Goal: Task Accomplishment & Management: Manage account settings

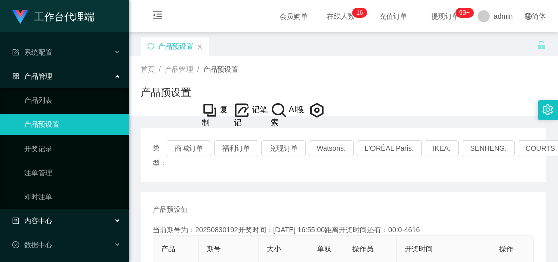
scroll to position [51, 0]
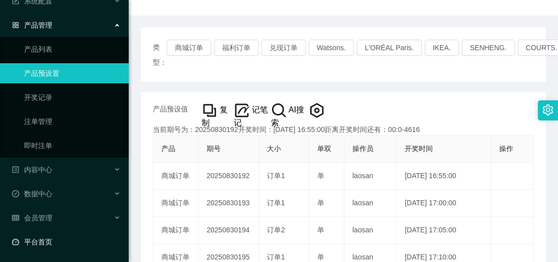
click at [38, 242] on link "平台首页" at bounding box center [66, 242] width 109 height 20
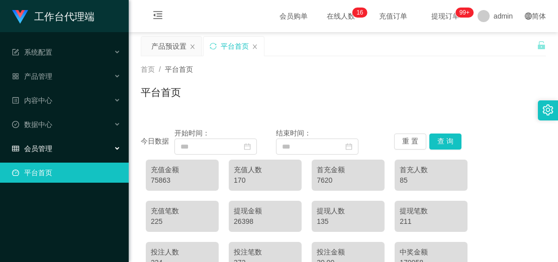
click at [52, 141] on div "会员管理" at bounding box center [64, 149] width 129 height 20
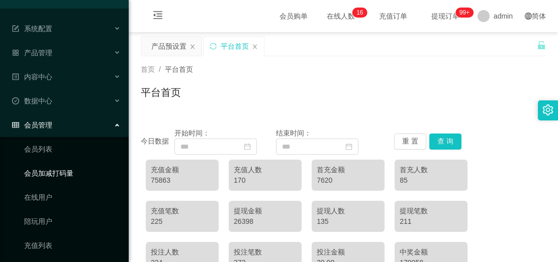
scroll to position [124, 0]
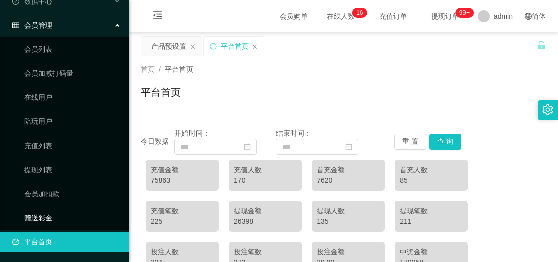
click at [47, 215] on link "赠送彩金" at bounding box center [72, 218] width 96 height 20
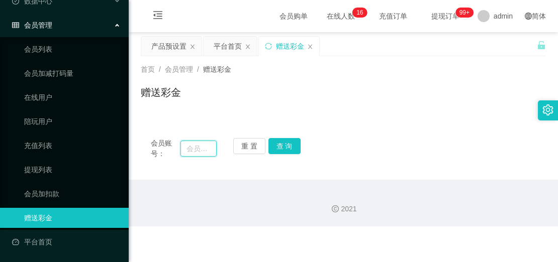
click at [208, 150] on input "text" at bounding box center [198, 149] width 36 height 16
paste input "6122770"
type input "6122770"
click at [287, 144] on button "查 询" at bounding box center [284, 146] width 32 height 16
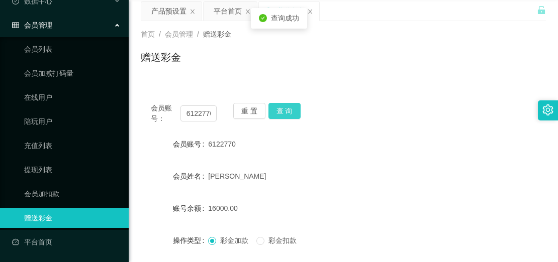
scroll to position [151, 0]
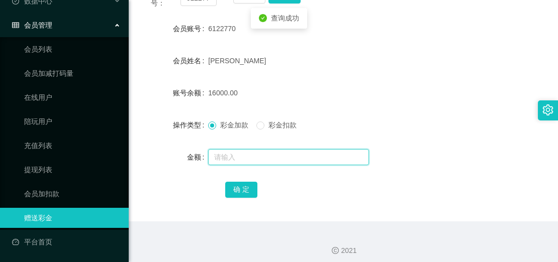
click at [258, 155] on input "text" at bounding box center [288, 157] width 161 height 16
type input "20000"
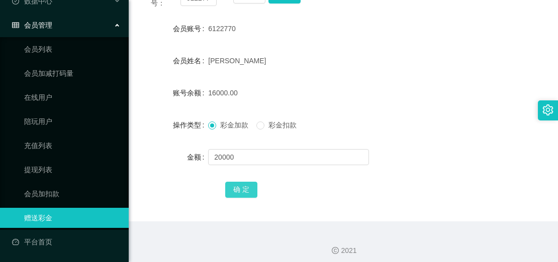
click at [240, 187] on button "确 定" at bounding box center [241, 190] width 32 height 16
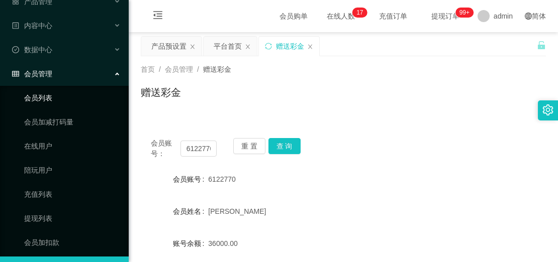
scroll to position [23, 0]
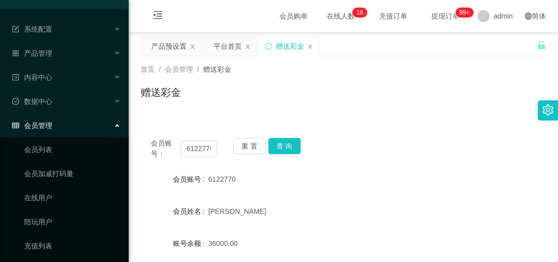
click at [229, 185] on div "6122770" at bounding box center [326, 179] width 236 height 20
click at [170, 51] on div "产品预设置" at bounding box center [168, 46] width 35 height 19
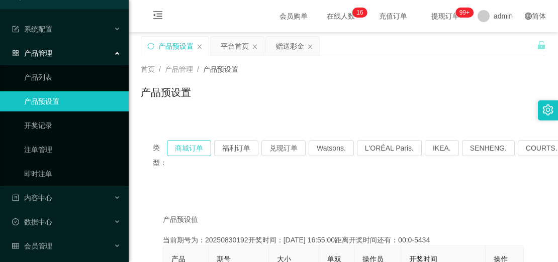
click at [197, 154] on button "商城订单" at bounding box center [189, 148] width 44 height 16
click at [195, 149] on button "商城订单" at bounding box center [189, 148] width 44 height 16
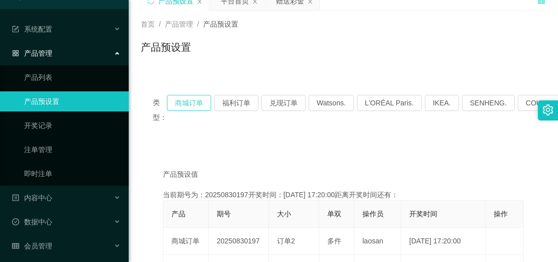
scroll to position [100, 0]
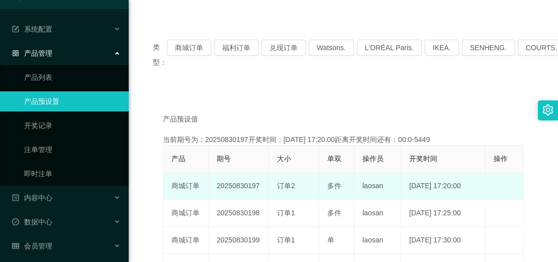
click at [218, 194] on td "20250830197" at bounding box center [238, 186] width 60 height 27
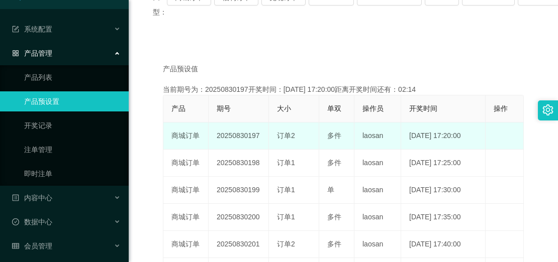
click at [235, 125] on td "20250830197" at bounding box center [238, 136] width 60 height 27
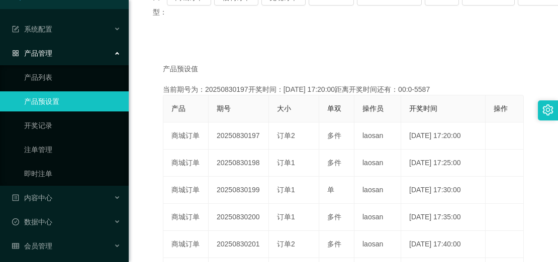
drag, startPoint x: 253, startPoint y: 36, endPoint x: 266, endPoint y: 22, distance: 19.2
click at [253, 36] on div "类型： 商城订单 福利订单 兑现订单 Watsons. L'ORÉAL Paris. IKEA. [GEOGRAPHIC_DATA]. COURTS. 产品预…" at bounding box center [343, 207] width 405 height 461
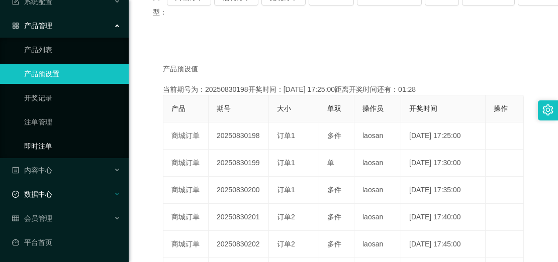
scroll to position [51, 0]
click at [55, 220] on div "会员管理" at bounding box center [64, 218] width 129 height 20
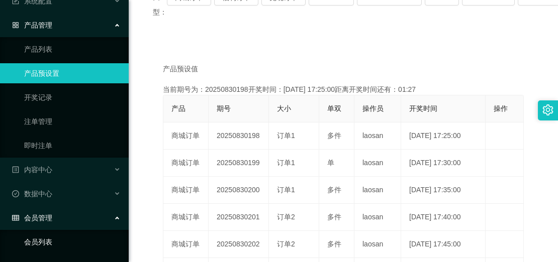
click at [42, 241] on link "会员列表" at bounding box center [72, 242] width 96 height 20
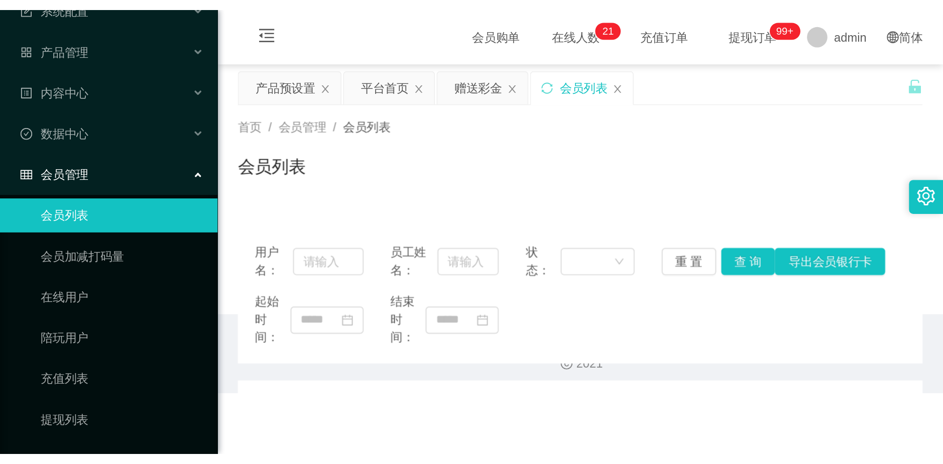
scroll to position [101, 0]
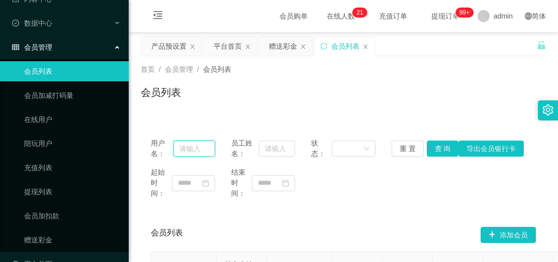
click at [193, 150] on input "text" at bounding box center [194, 149] width 42 height 16
type input "6122770"
click at [437, 145] on button "查 询" at bounding box center [442, 149] width 32 height 16
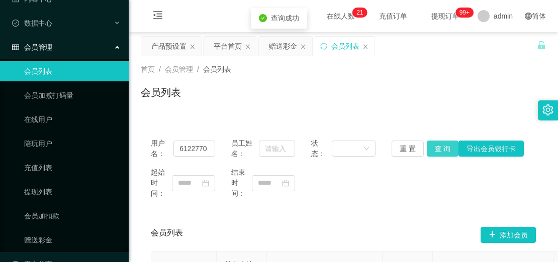
scroll to position [0, 0]
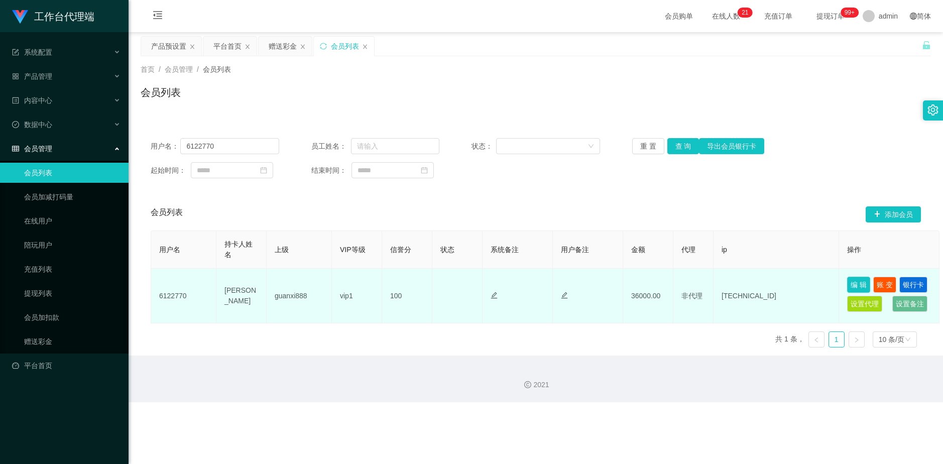
click at [557, 262] on button "编 辑" at bounding box center [858, 285] width 23 height 16
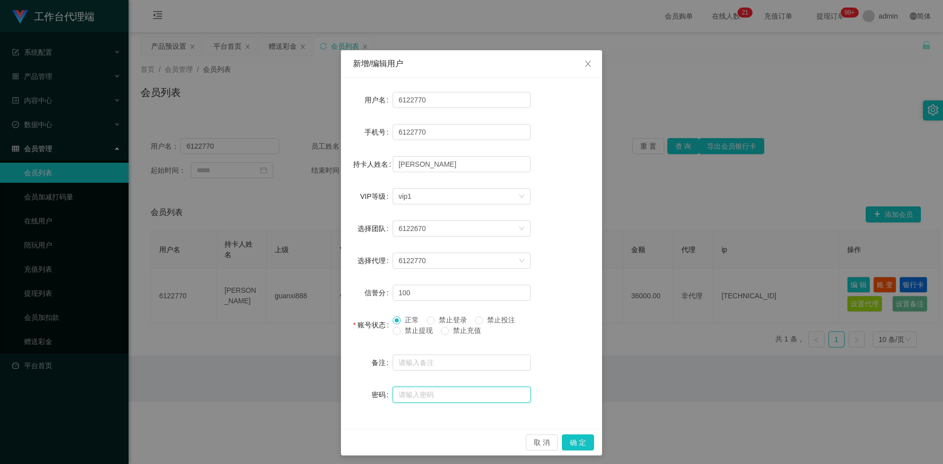
click at [420, 262] on input "text" at bounding box center [462, 395] width 138 height 16
type input "123456"
click at [557, 262] on button "确 定" at bounding box center [578, 443] width 32 height 16
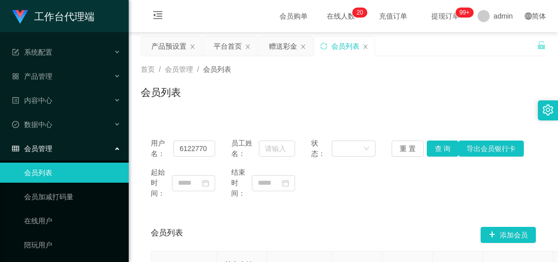
click at [243, 216] on div "用户名： 6122770 员工姓名： 状态： 重 置 查 询 导出会员银行卡 起始时间： 结束时间： 会员列表 添加会员 用户名 持卡人姓名 上级 VIP等级…" at bounding box center [343, 252] width 405 height 248
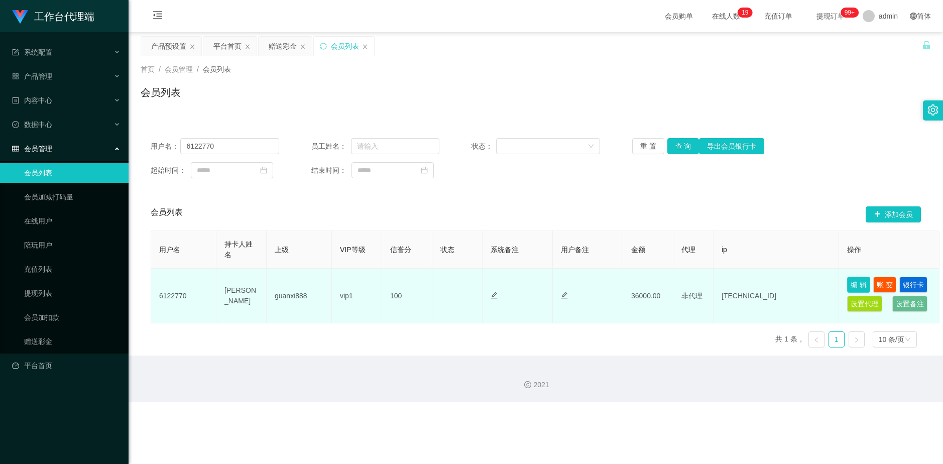
click at [557, 262] on button "编 辑" at bounding box center [858, 285] width 23 height 16
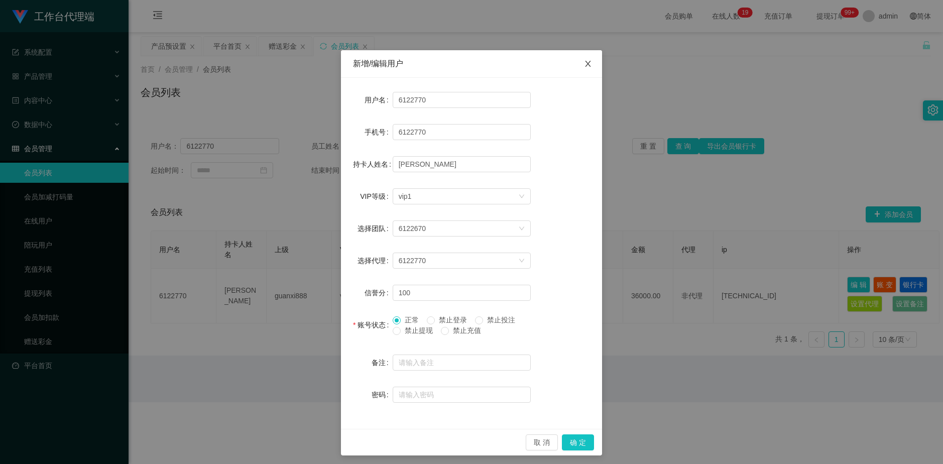
click at [557, 65] on span "Close" at bounding box center [588, 64] width 28 height 28
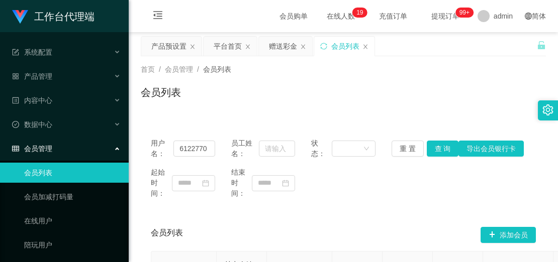
click at [244, 113] on div "首页 / 会员管理 / 会员列表 / 会员列表" at bounding box center [343, 86] width 429 height 60
click at [205, 107] on div "会员列表" at bounding box center [343, 96] width 405 height 23
drag, startPoint x: 206, startPoint y: 146, endPoint x: 146, endPoint y: 130, distance: 62.7
click at [146, 130] on div "用户名： 6122770 员工姓名： 状态： 重 置 查 询 导出会员银行卡 起始时间： 结束时间：" at bounding box center [343, 168] width 405 height 81
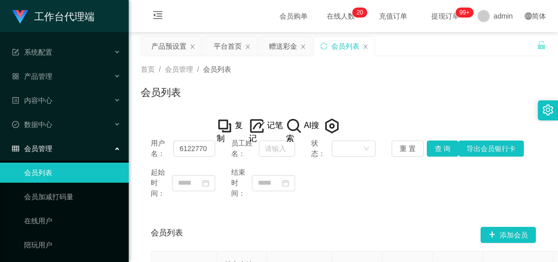
drag, startPoint x: 190, startPoint y: 97, endPoint x: 212, endPoint y: 116, distance: 28.9
click at [190, 98] on div "会员列表" at bounding box center [343, 96] width 405 height 23
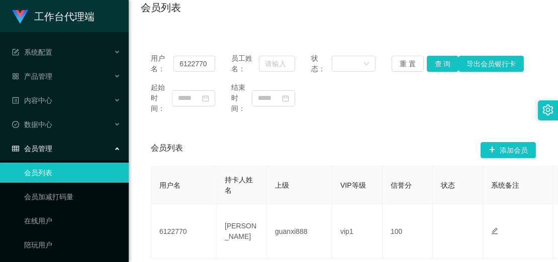
scroll to position [161, 0]
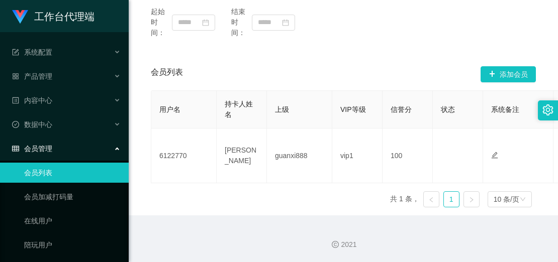
click at [264, 229] on div "2021" at bounding box center [343, 239] width 429 height 47
click at [225, 197] on div "用户名 持卡人姓名 上级 VIP等级 信誉分 状态 系统备注 用户备注 金额 代理 ip 操作 6122770 TANG LIZHEN guanxi888 v…" at bounding box center [343, 152] width 385 height 125
click at [57, 77] on div "产品管理" at bounding box center [64, 76] width 129 height 20
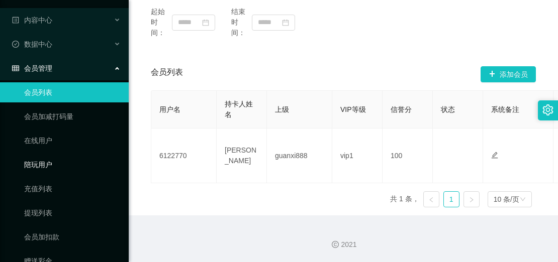
scroll to position [244, 0]
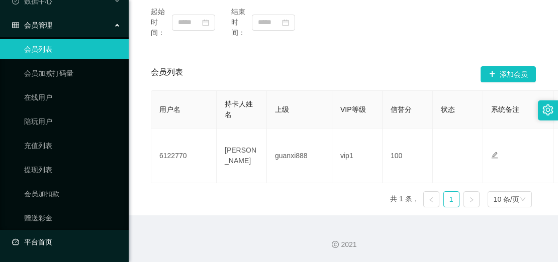
click at [52, 248] on link "平台首页" at bounding box center [66, 242] width 109 height 20
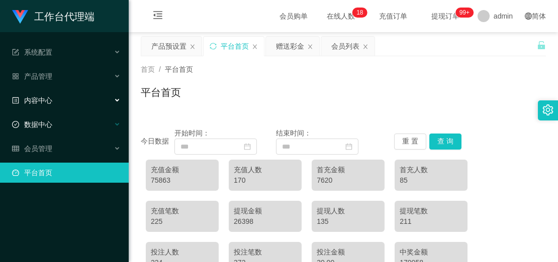
click at [39, 115] on div "数据中心" at bounding box center [64, 125] width 129 height 20
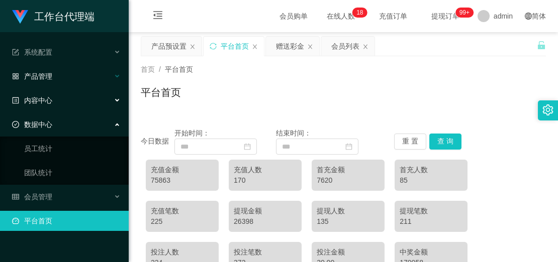
click at [74, 82] on div "产品管理" at bounding box center [64, 76] width 129 height 20
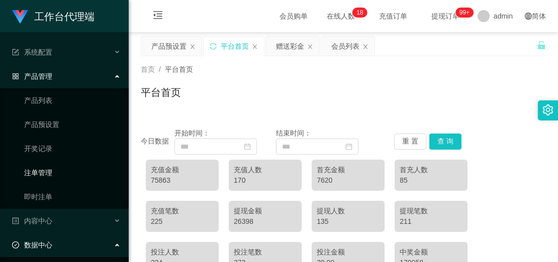
click at [60, 182] on link "注单管理" at bounding box center [72, 173] width 96 height 20
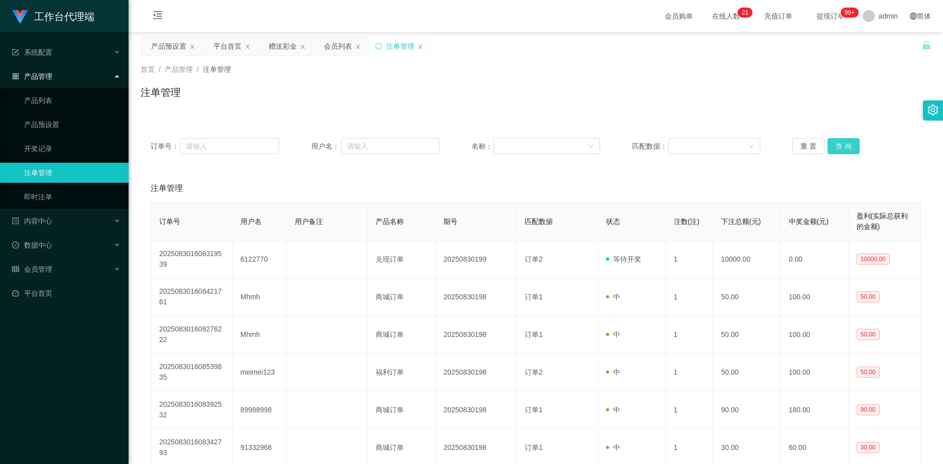
click at [557, 149] on button "查 询" at bounding box center [844, 146] width 32 height 16
click at [557, 150] on button "查 询" at bounding box center [844, 146] width 32 height 16
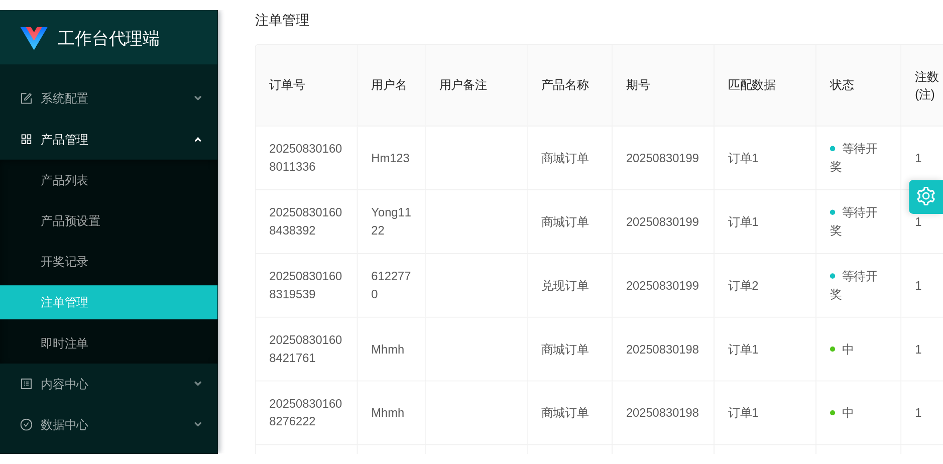
scroll to position [100, 0]
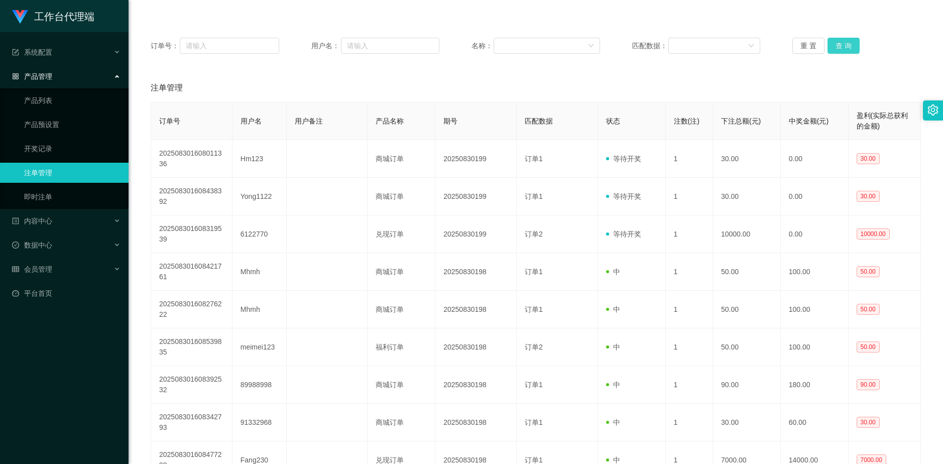
click at [557, 52] on button "查 询" at bounding box center [844, 46] width 32 height 16
click at [557, 52] on div "重 置 查 询" at bounding box center [857, 46] width 129 height 16
click at [557, 52] on button "查 询" at bounding box center [844, 46] width 32 height 16
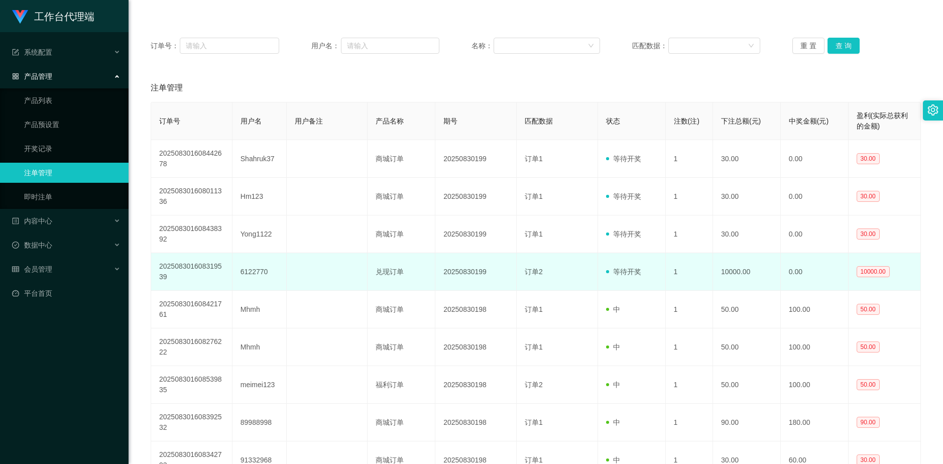
click at [557, 262] on span "等待开奖" at bounding box center [623, 272] width 35 height 8
copy span "奖"
drag, startPoint x: 632, startPoint y: 269, endPoint x: 596, endPoint y: 276, distance: 36.8
click at [557, 262] on span "等待开奖" at bounding box center [623, 272] width 35 height 8
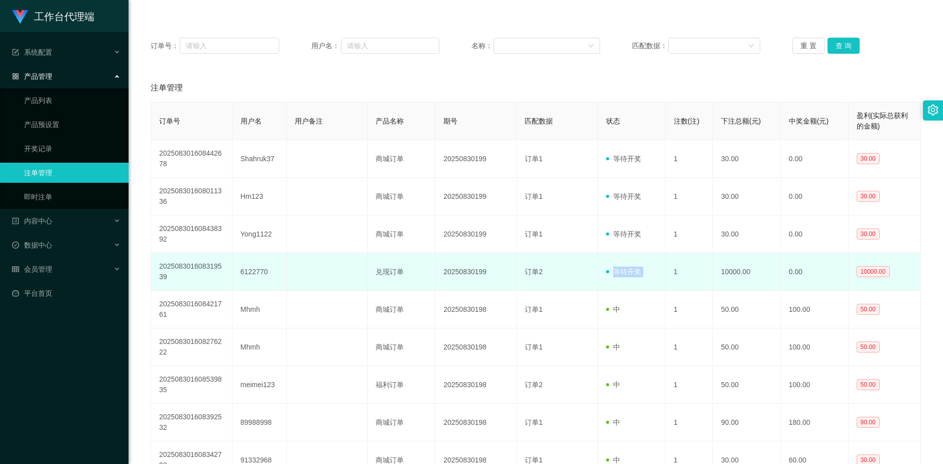
copy span "等待开奖"
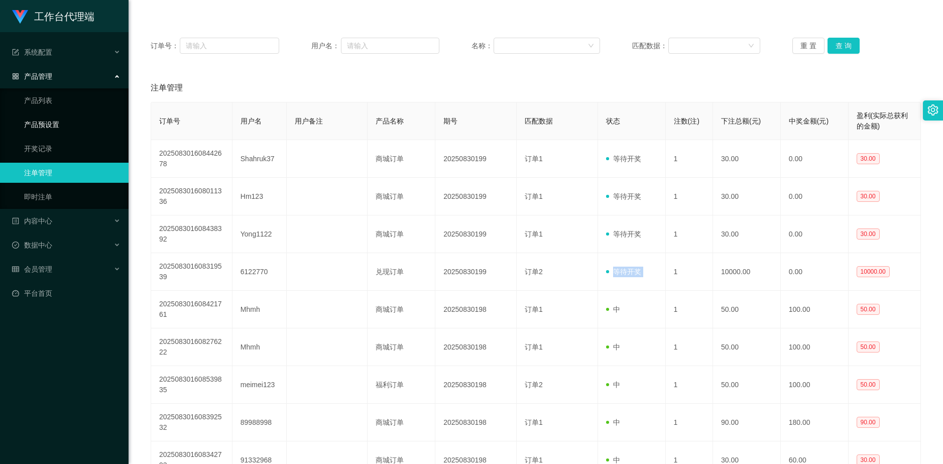
click at [56, 121] on link "产品预设置" at bounding box center [72, 125] width 96 height 20
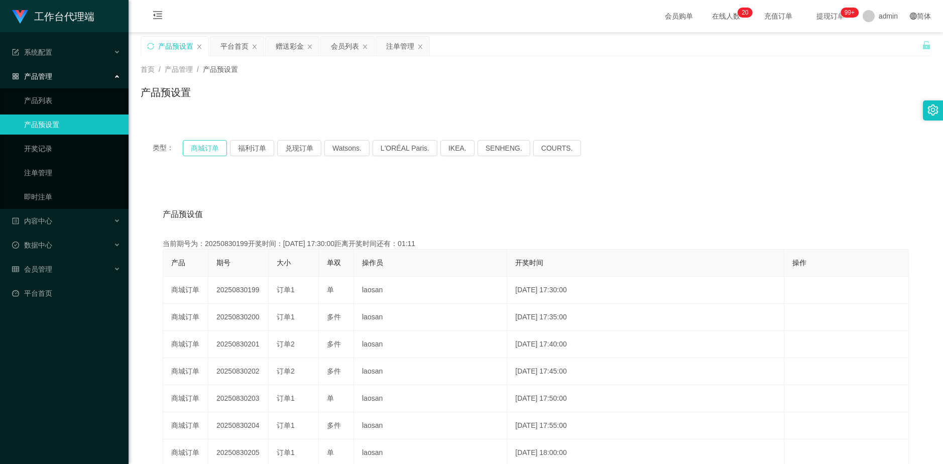
click at [208, 152] on button "商城订单" at bounding box center [205, 148] width 44 height 16
drag, startPoint x: 29, startPoint y: 167, endPoint x: 136, endPoint y: 193, distance: 110.5
click at [29, 167] on link "注单管理" at bounding box center [72, 173] width 96 height 20
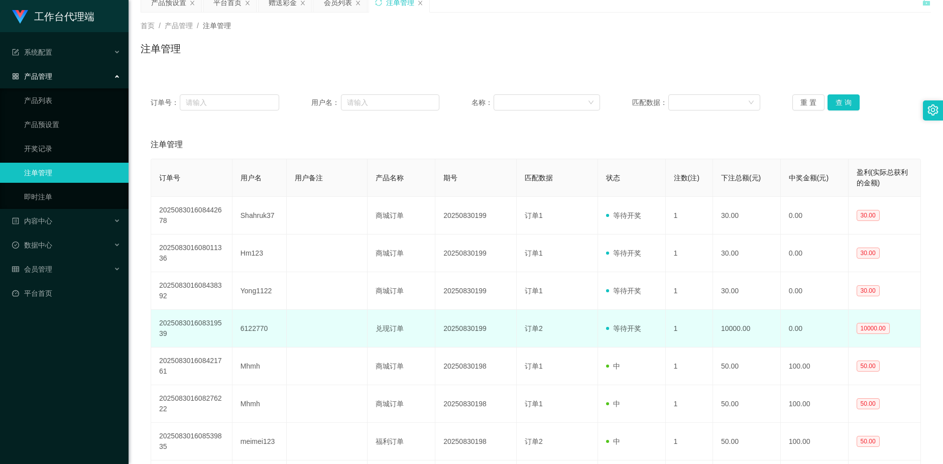
scroll to position [50, 0]
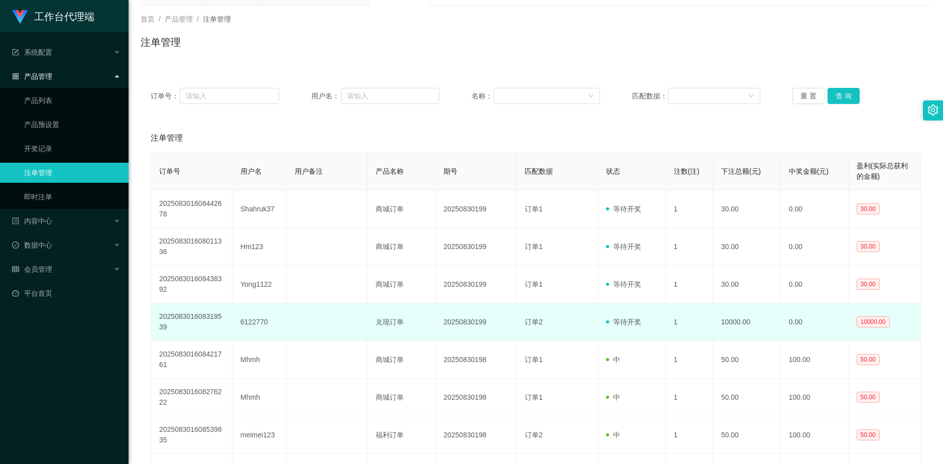
click at [257, 262] on td "6122770" at bounding box center [260, 322] width 54 height 38
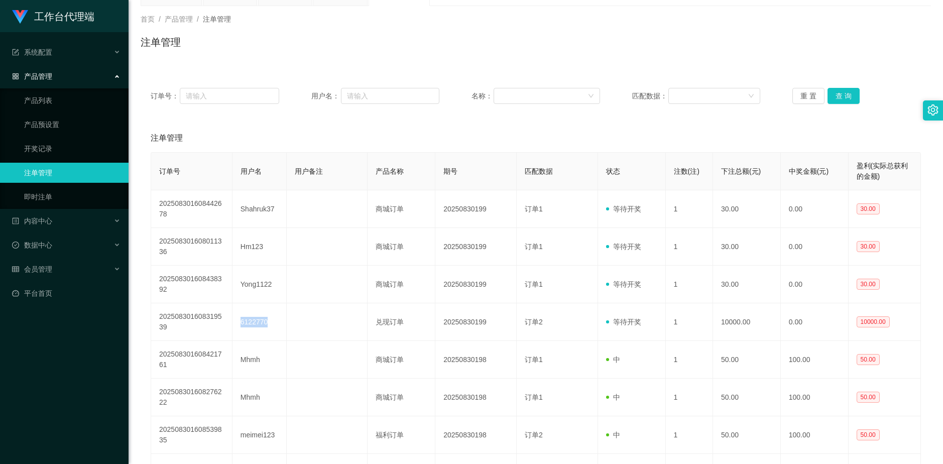
copy td "6122770"
click at [85, 262] on link "平台首页" at bounding box center [66, 293] width 109 height 20
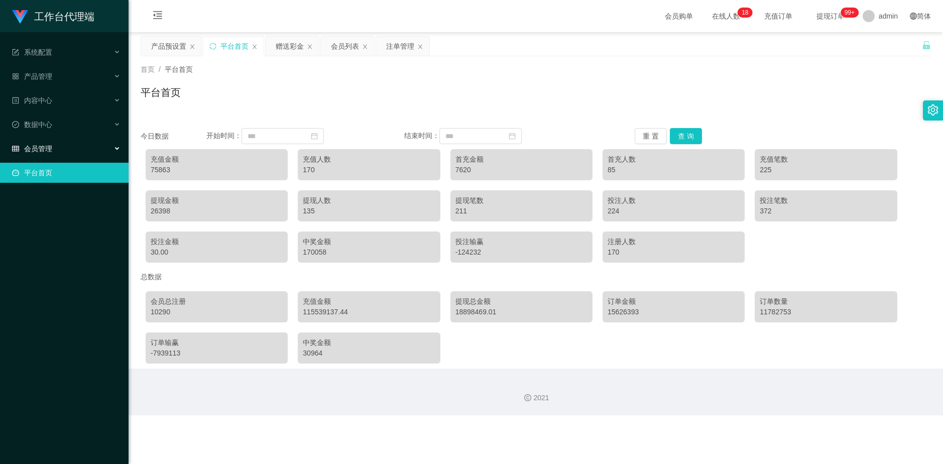
click at [66, 145] on div "会员管理" at bounding box center [64, 149] width 129 height 20
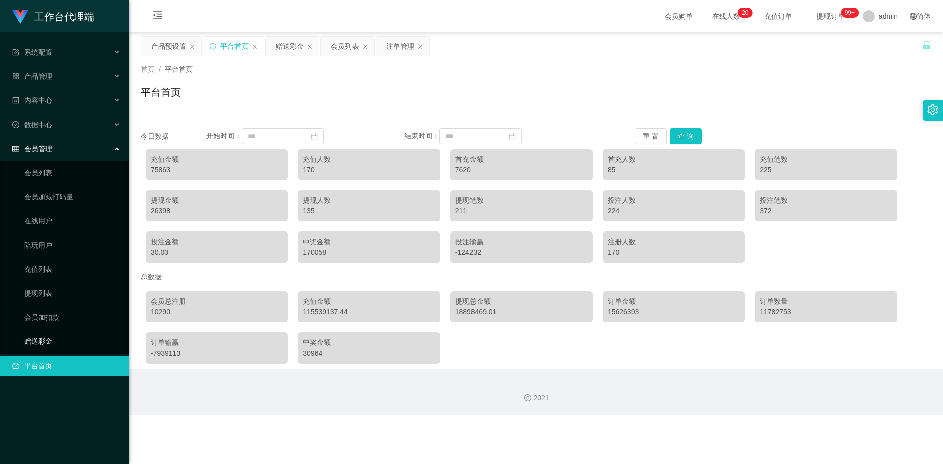
click at [44, 262] on link "赠送彩金" at bounding box center [72, 342] width 96 height 20
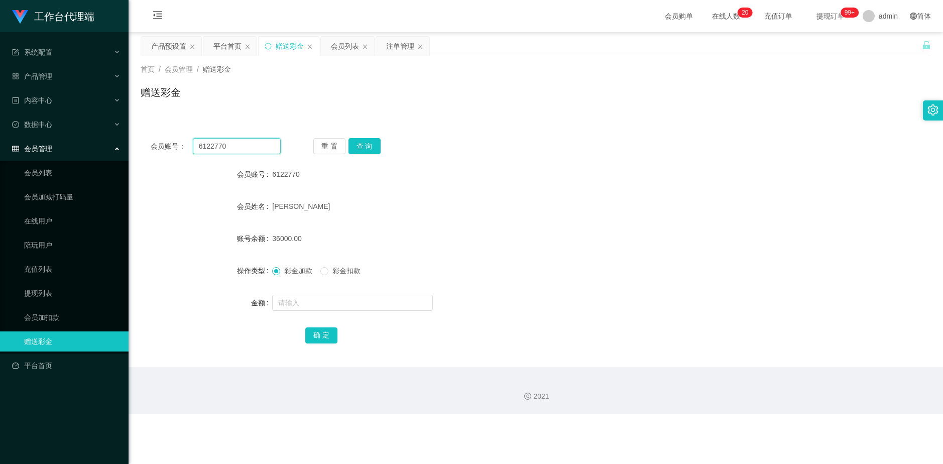
click at [249, 149] on input "6122770" at bounding box center [237, 146] width 88 height 16
click at [360, 144] on button "查 询" at bounding box center [365, 146] width 32 height 16
click at [312, 262] on div at bounding box center [502, 303] width 461 height 20
click at [312, 262] on input "text" at bounding box center [352, 303] width 161 height 16
type input "20000"
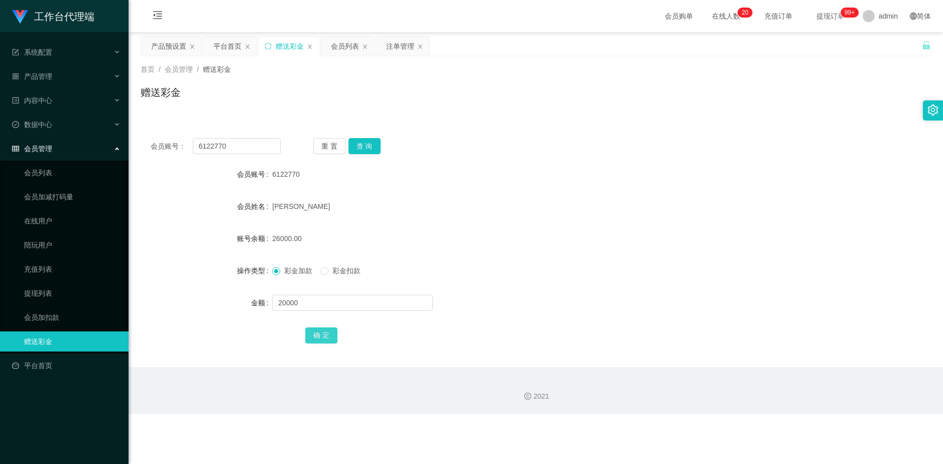
click at [318, 262] on button "确 定" at bounding box center [321, 336] width 32 height 16
